Goal: Information Seeking & Learning: Learn about a topic

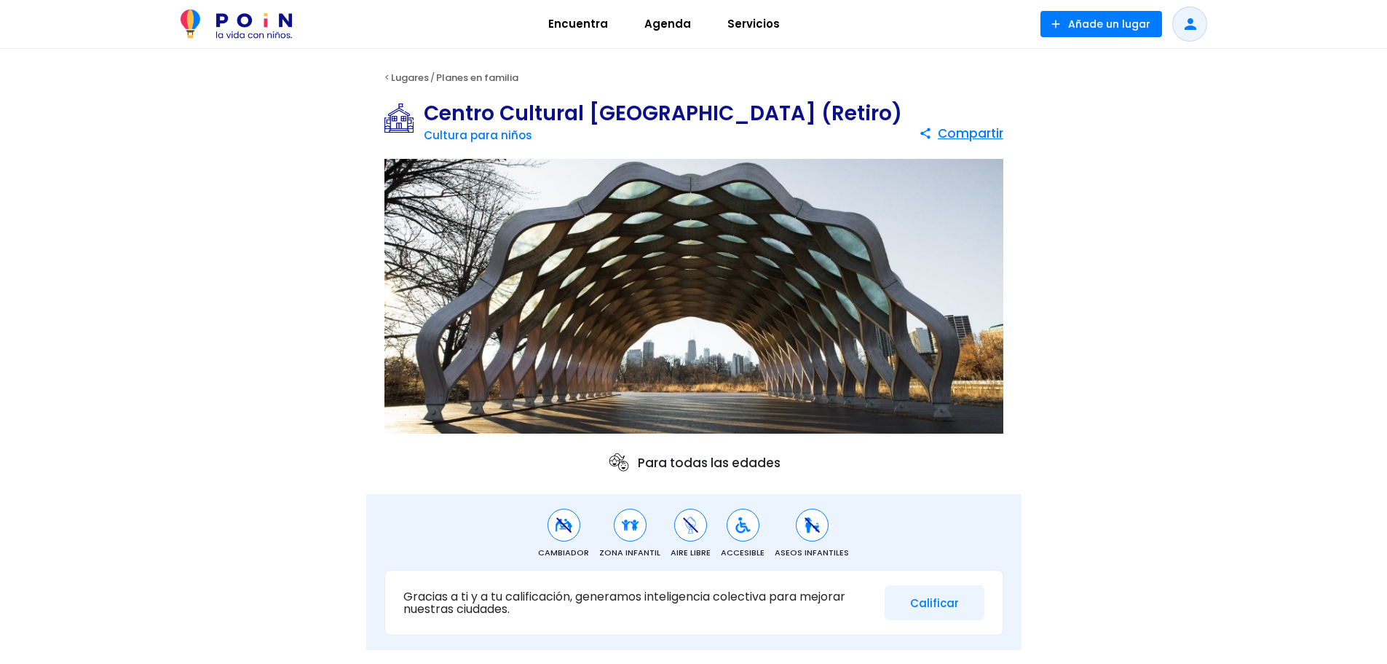
click at [670, 20] on span "Agenda" at bounding box center [668, 23] width 60 height 23
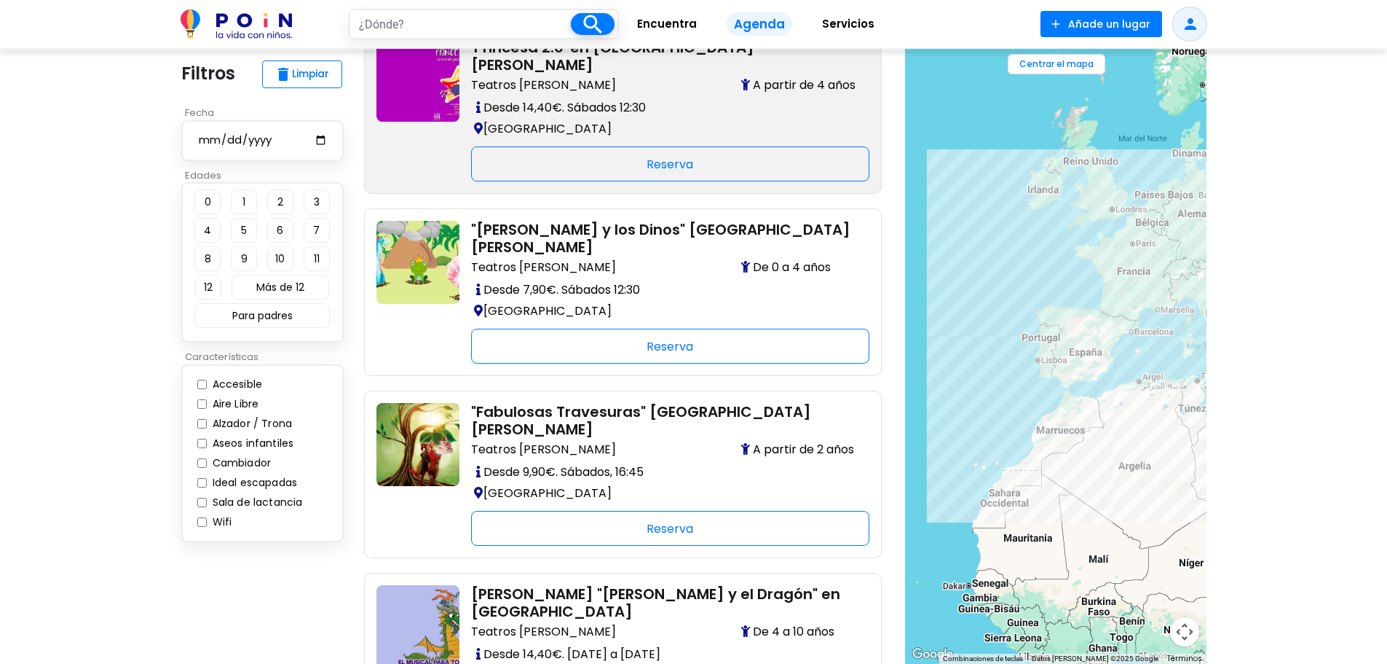
scroll to position [73, 0]
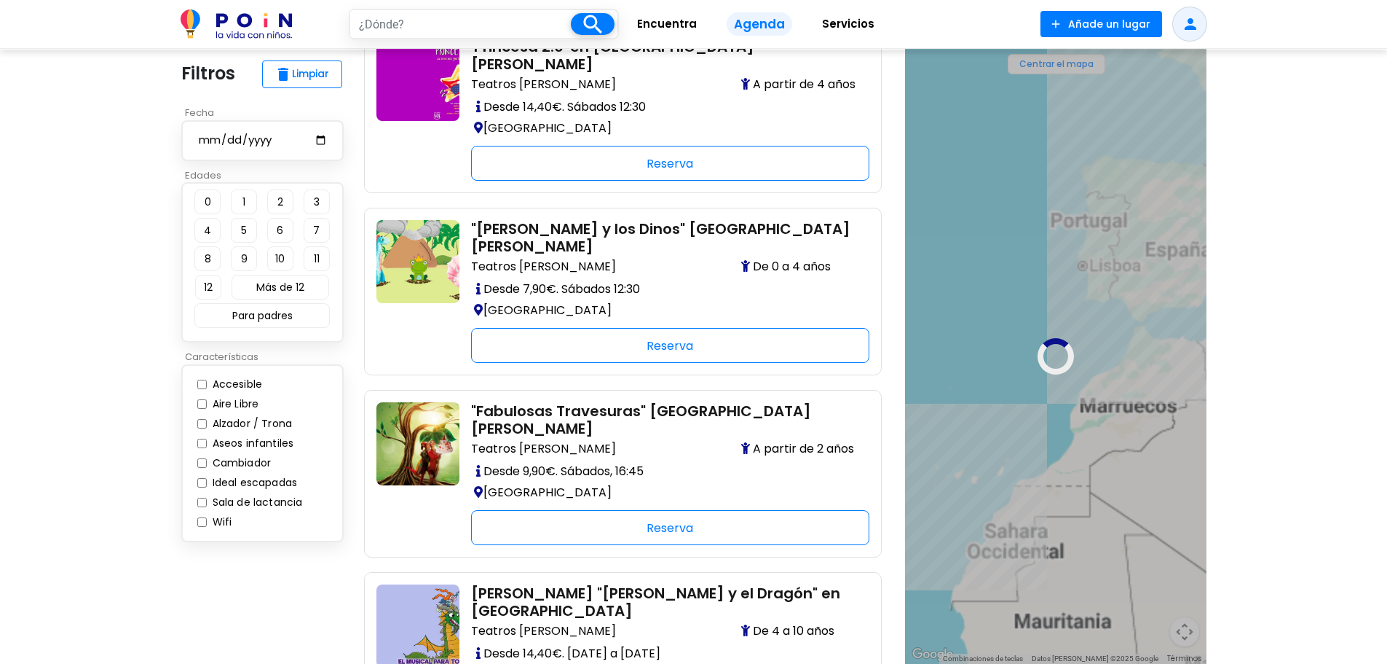
drag, startPoint x: 972, startPoint y: 405, endPoint x: 1055, endPoint y: 336, distance: 108.6
click at [1055, 336] on div at bounding box center [1056, 356] width 302 height 615
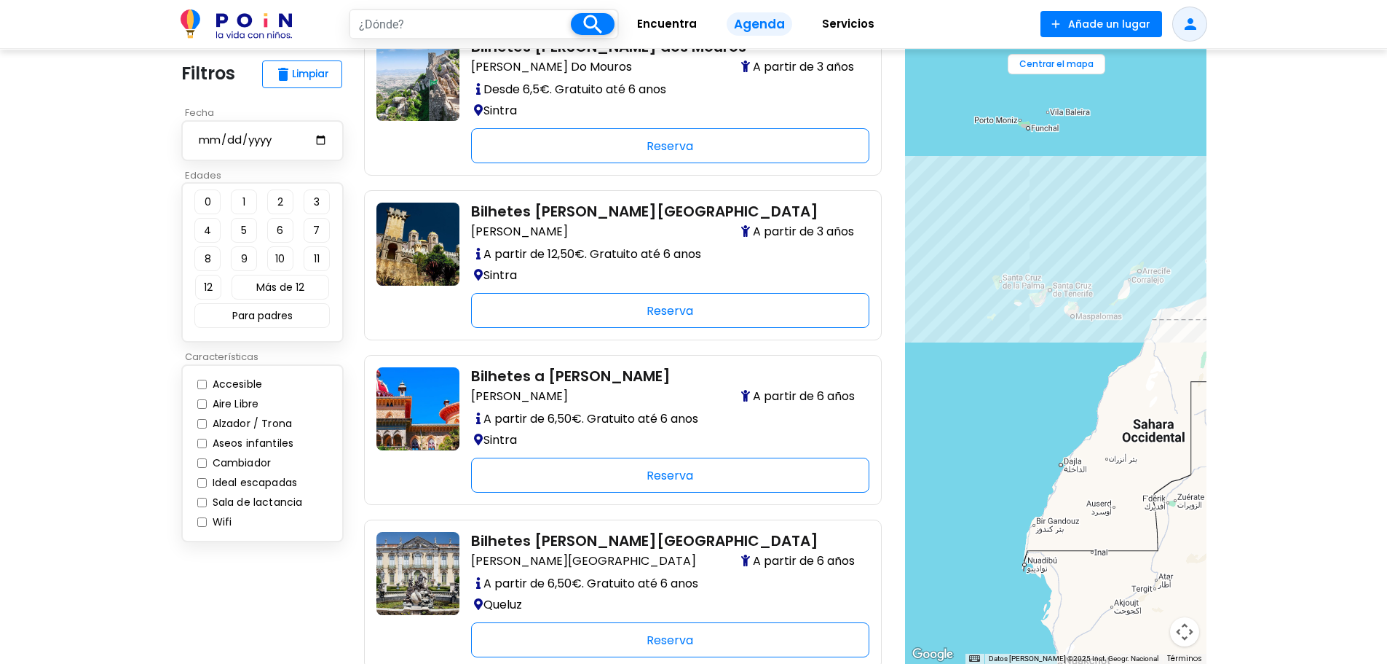
drag, startPoint x: 1012, startPoint y: 420, endPoint x: 1098, endPoint y: 214, distance: 223.6
click at [1098, 214] on div at bounding box center [1056, 356] width 302 height 615
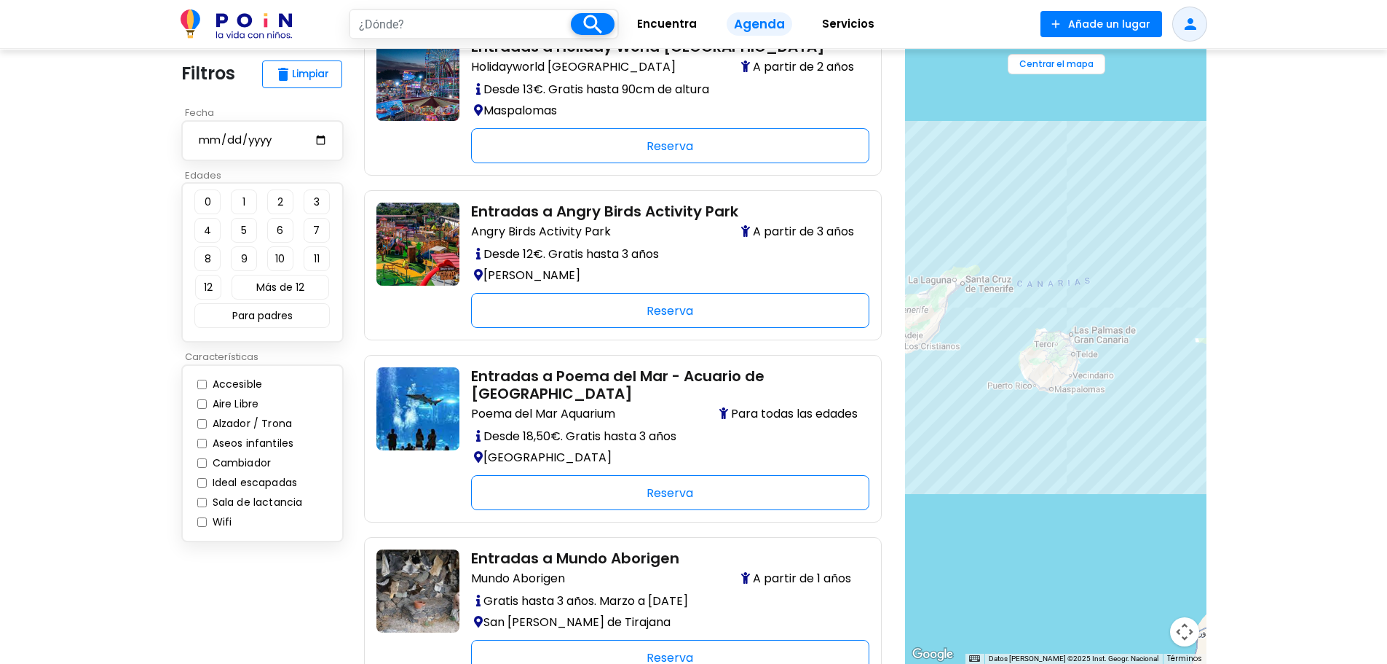
click at [1071, 317] on div at bounding box center [1056, 356] width 302 height 615
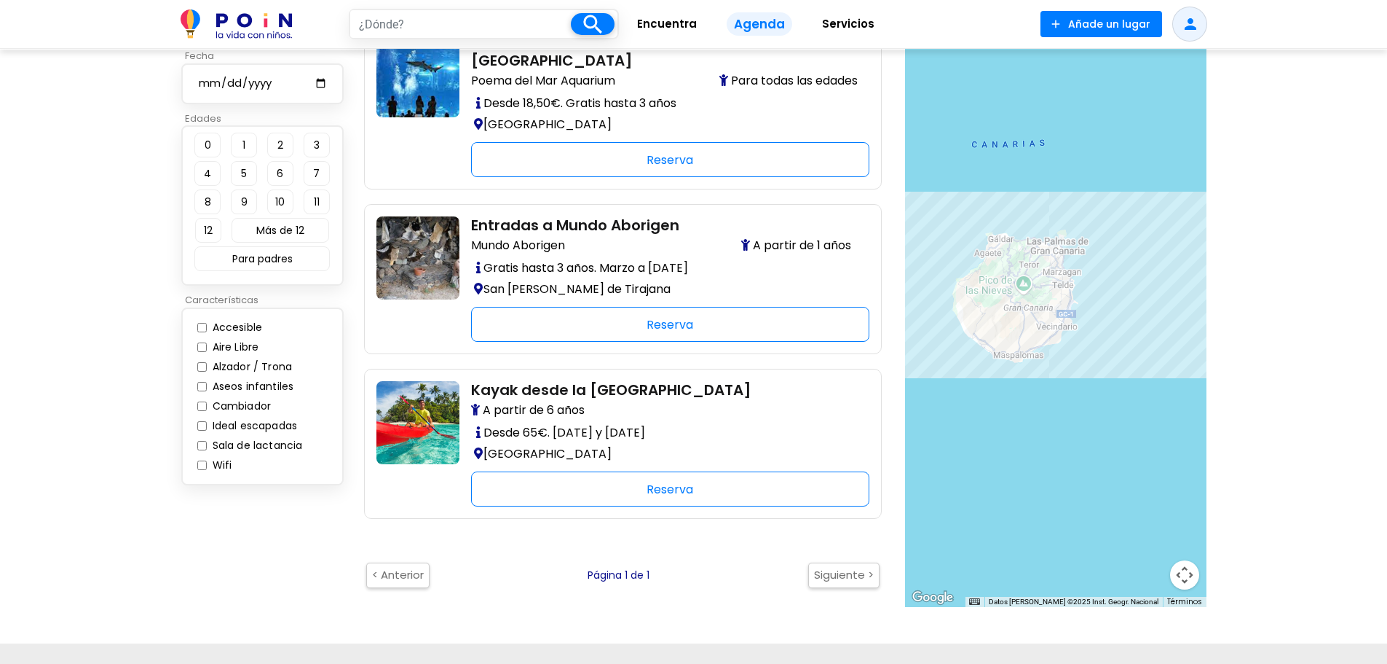
scroll to position [364, 0]
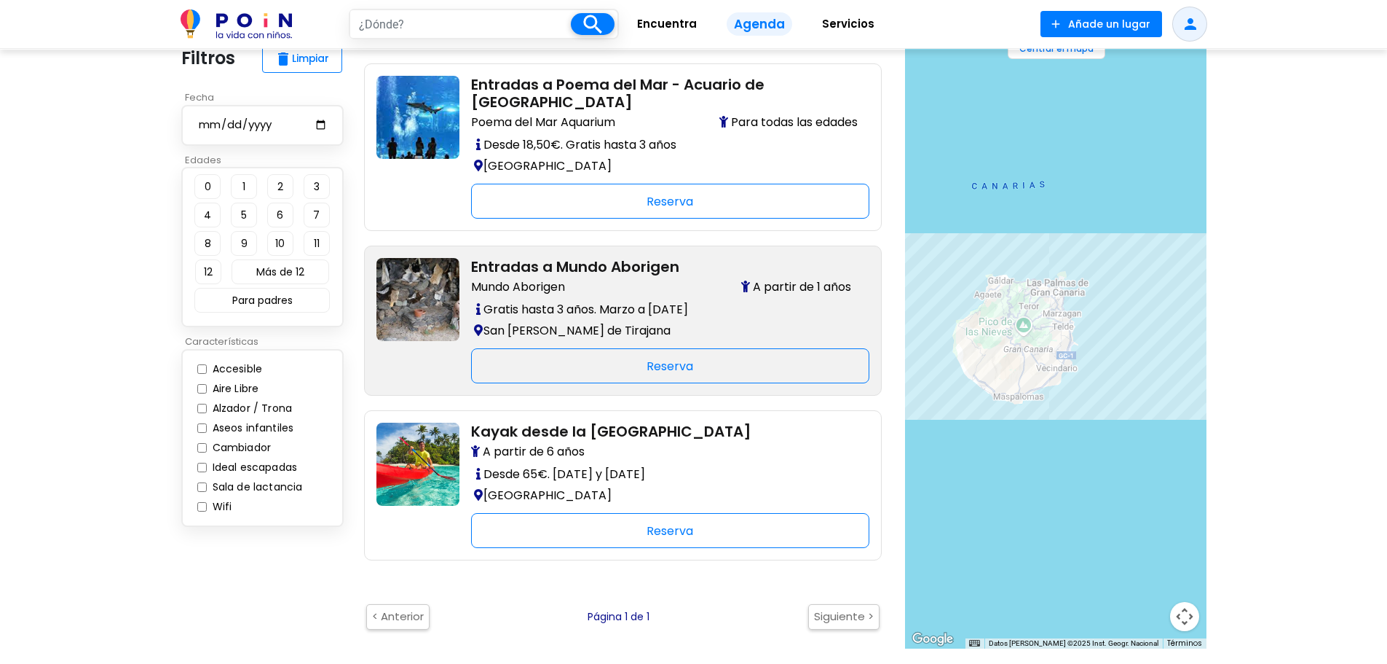
click at [675, 311] on p "Gratis hasta 3 años. Marzo a [DATE]" at bounding box center [664, 309] width 387 height 21
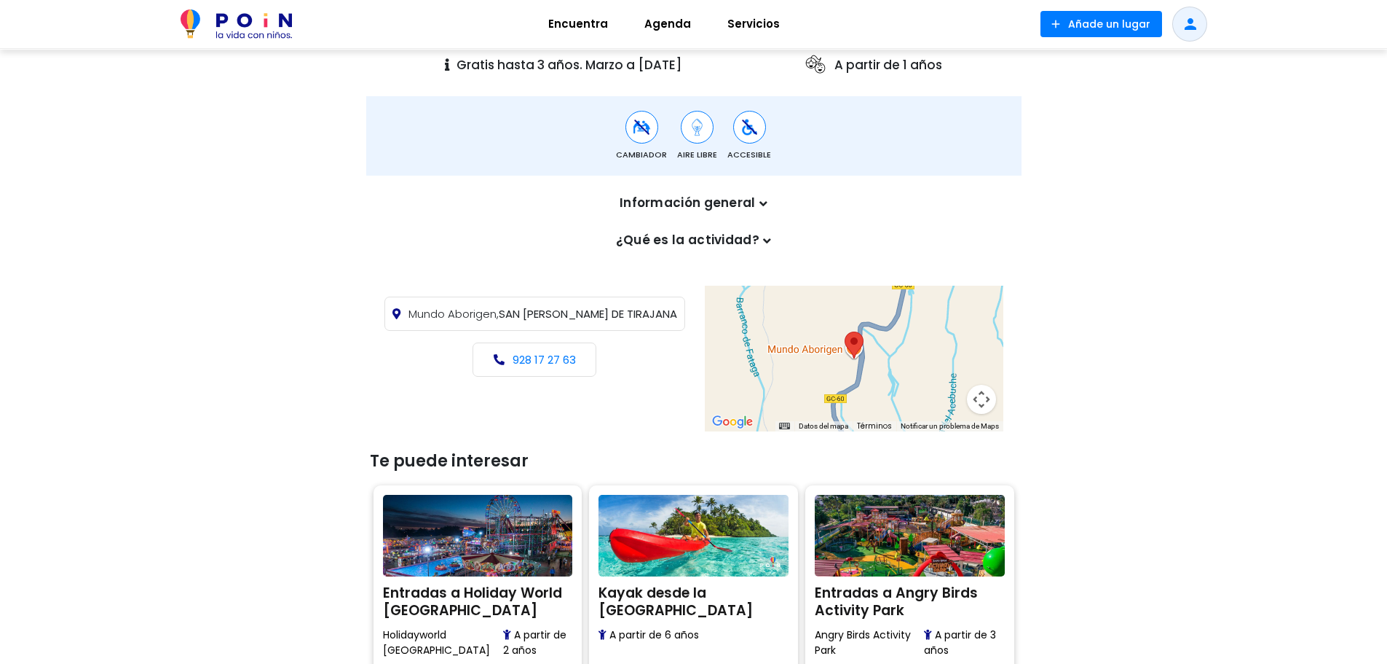
scroll to position [437, 0]
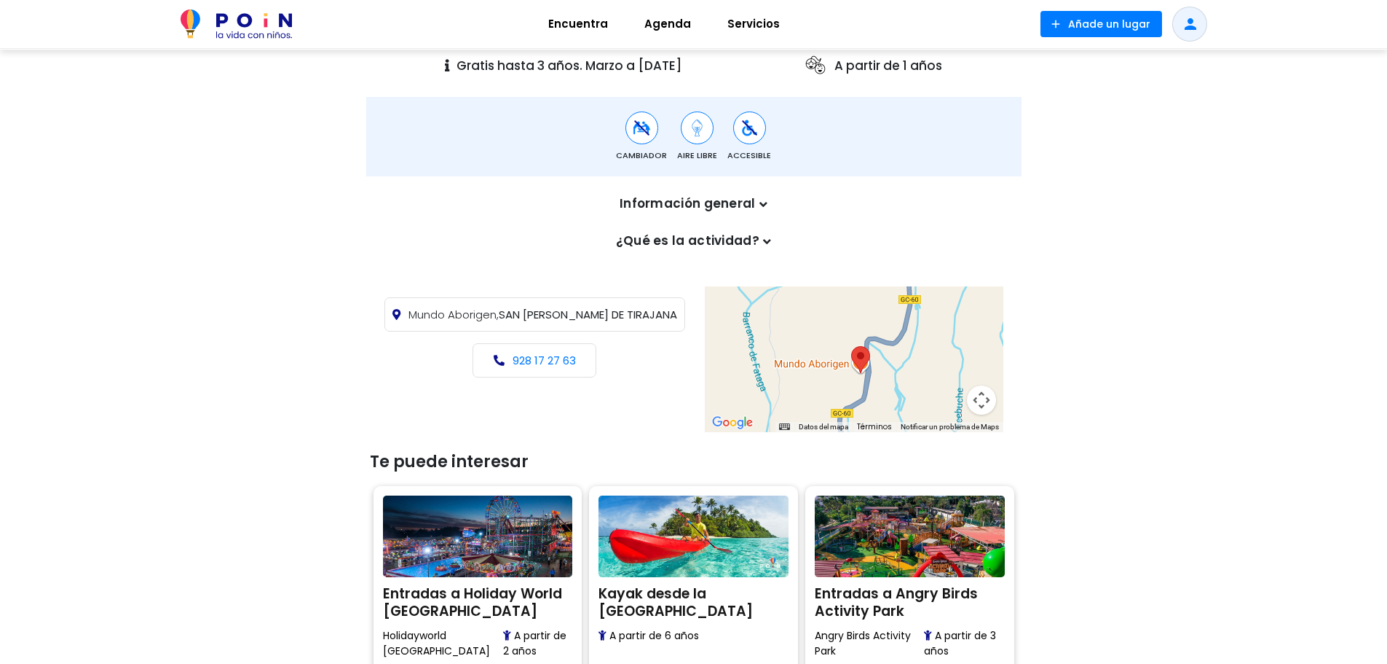
drag, startPoint x: 881, startPoint y: 377, endPoint x: 889, endPoint y: 390, distance: 15.0
click at [889, 390] on div at bounding box center [854, 359] width 299 height 146
